Goal: Information Seeking & Learning: Learn about a topic

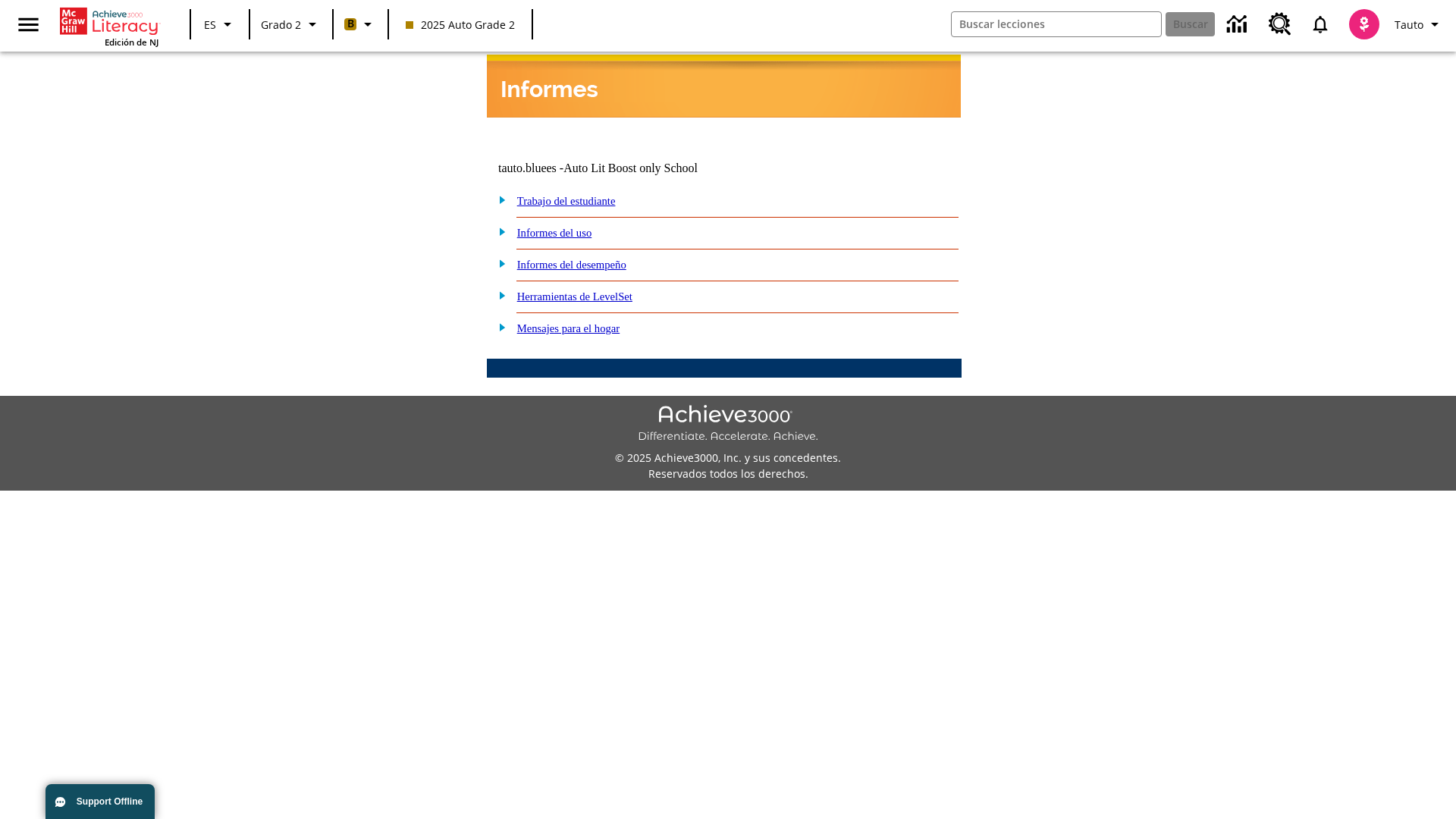
click at [592, 258] on link "Informes del desempeño" at bounding box center [571, 264] width 109 height 12
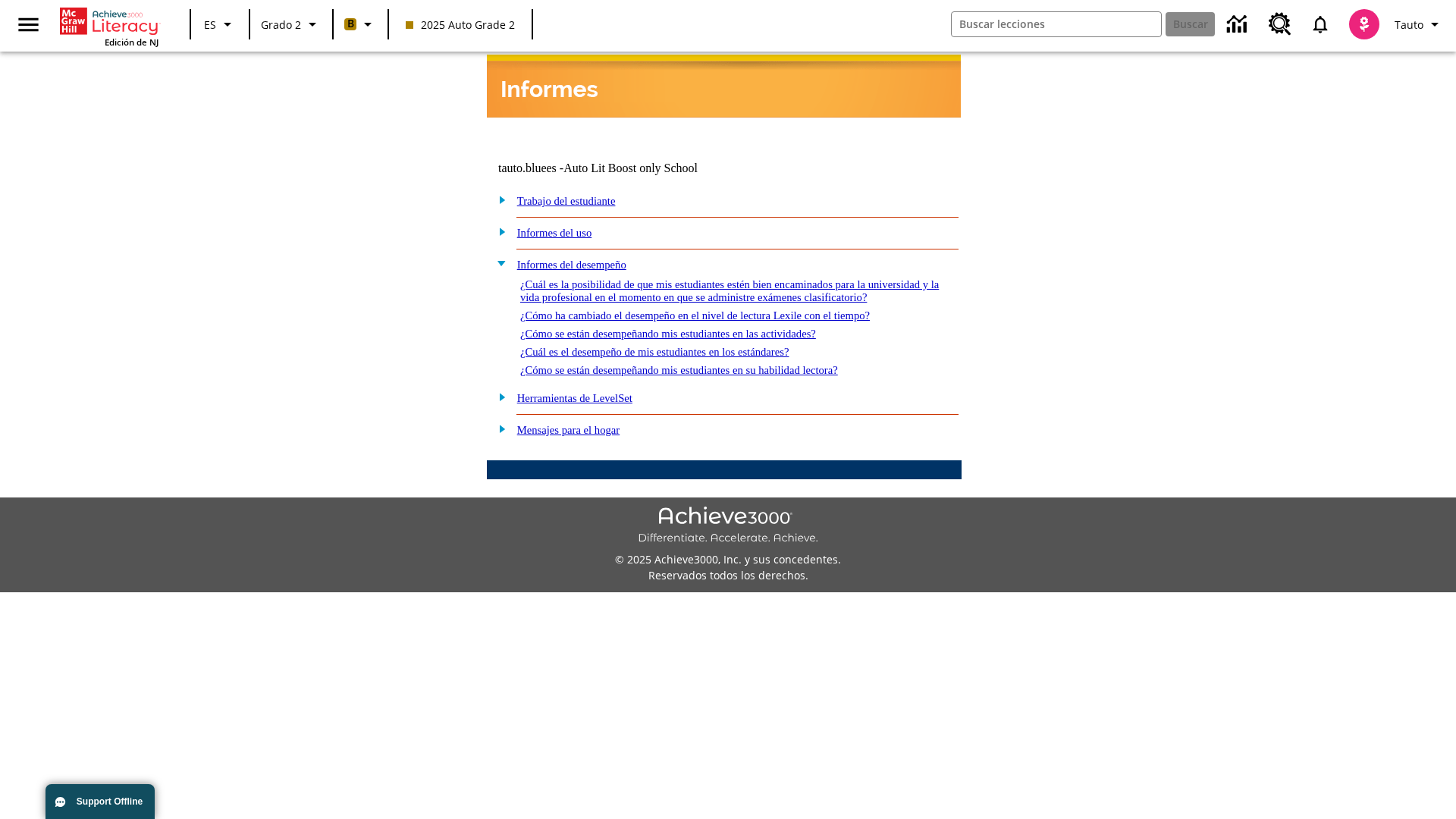
click at [719, 310] on link "¿Cómo ha cambiado el desempeño en el nivel de lectura Lexile con el tiempo?" at bounding box center [695, 315] width 349 height 12
